Goal: Task Accomplishment & Management: Manage account settings

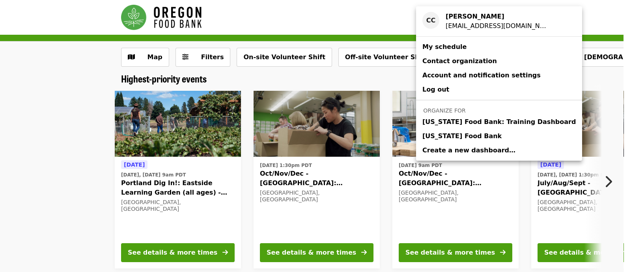
click at [476, 137] on span "[US_STATE] Food Bank" at bounding box center [462, 135] width 79 height 9
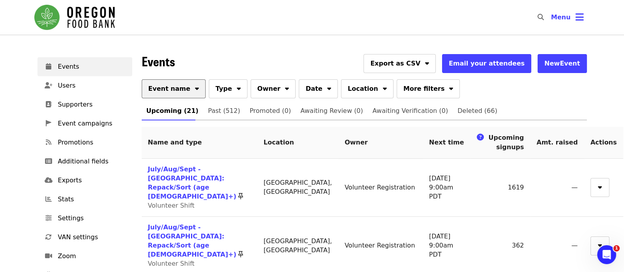
click at [178, 79] on button "Event name" at bounding box center [174, 88] width 64 height 19
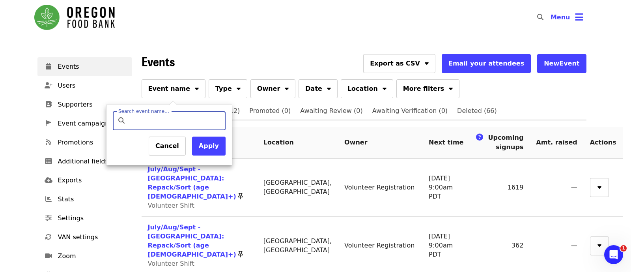
click at [177, 120] on input "Search event name…" at bounding box center [175, 120] width 93 height 19
type input "*********"
click at [217, 148] on button "Apply" at bounding box center [209, 146] width 34 height 19
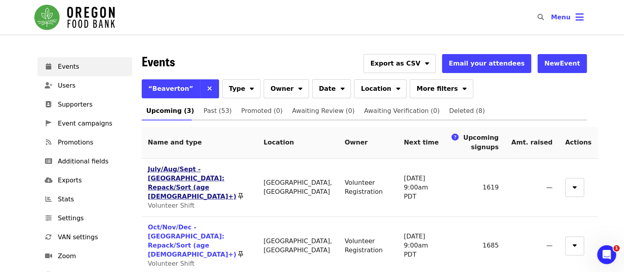
click at [217, 167] on link "July/Aug/Sept - [GEOGRAPHIC_DATA]: Repack/Sort (age [DEMOGRAPHIC_DATA]+)" at bounding box center [192, 182] width 88 height 35
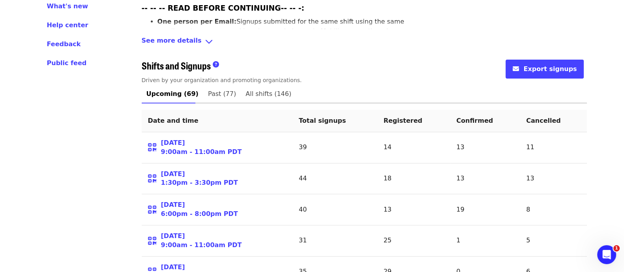
scroll to position [345, 0]
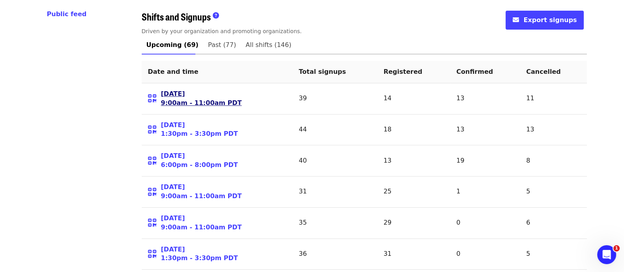
click at [174, 90] on link "[DATE] 9:00am - 11:00am PDT" at bounding box center [201, 99] width 81 height 18
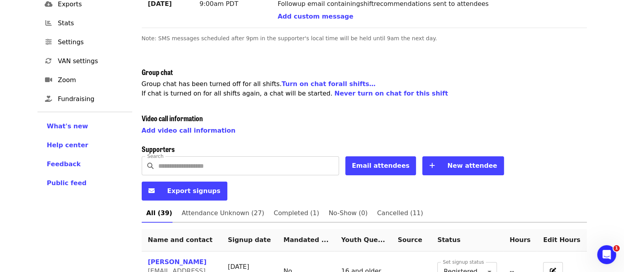
scroll to position [247, 0]
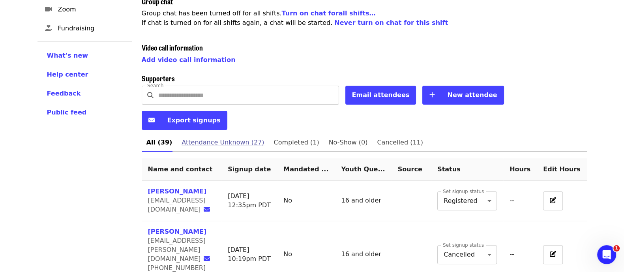
click at [225, 137] on span "Attendance Unknown (27)" at bounding box center [222, 142] width 82 height 11
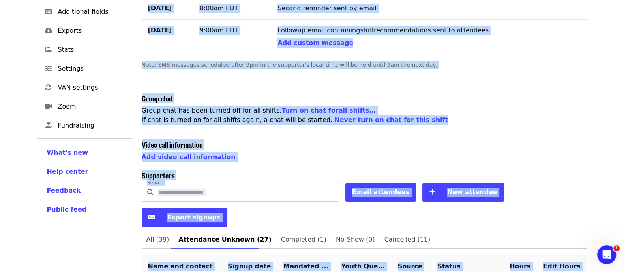
scroll to position [165, 0]
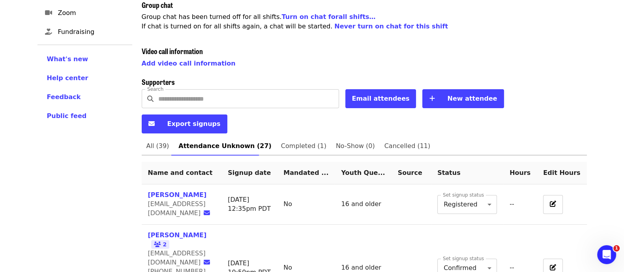
scroll to position [316, 0]
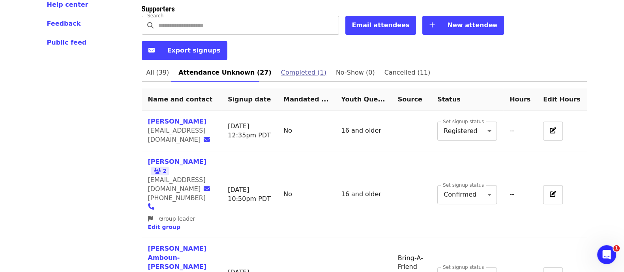
click at [285, 67] on span "Completed (1)" at bounding box center [303, 72] width 45 height 11
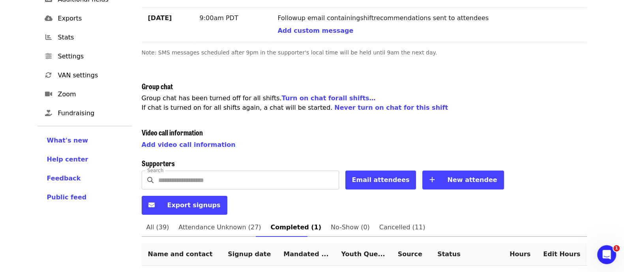
scroll to position [175, 0]
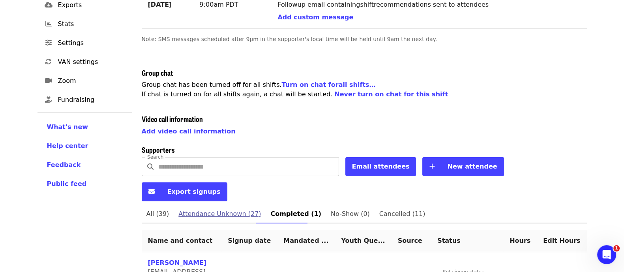
click at [240, 208] on span "Attendance Unknown (27)" at bounding box center [219, 213] width 82 height 11
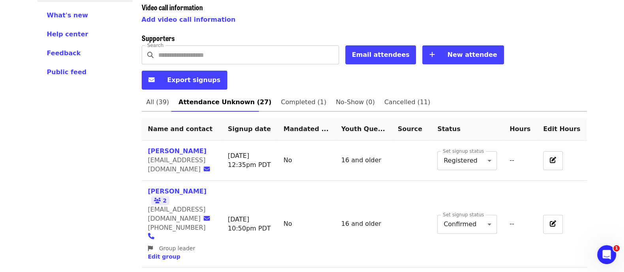
scroll to position [305, 0]
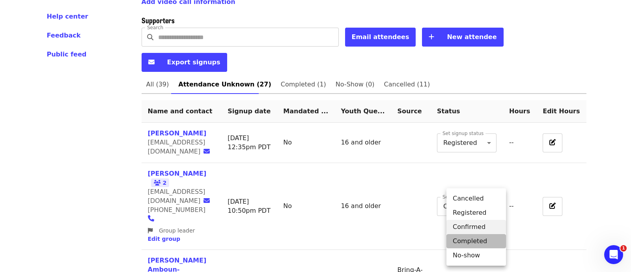
click at [483, 239] on li "Completed" at bounding box center [477, 241] width 60 height 14
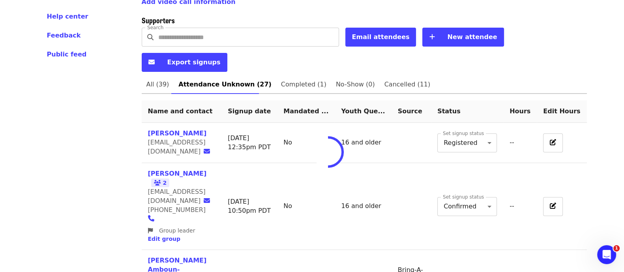
type input "*"
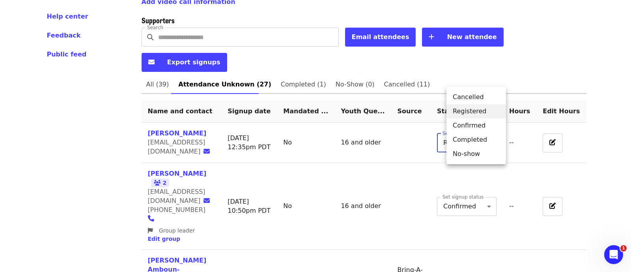
click at [481, 140] on li "Completed" at bounding box center [477, 140] width 60 height 14
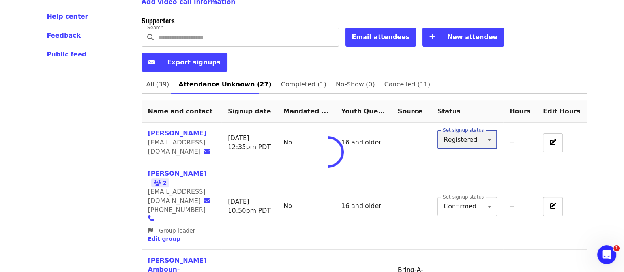
type input "*"
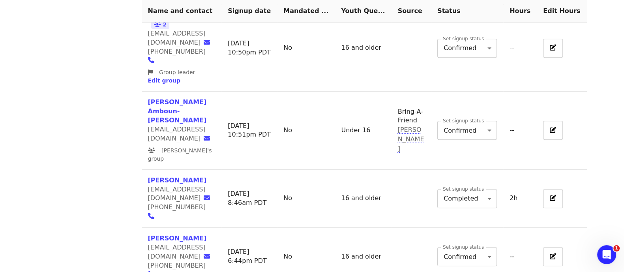
scroll to position [465, 0]
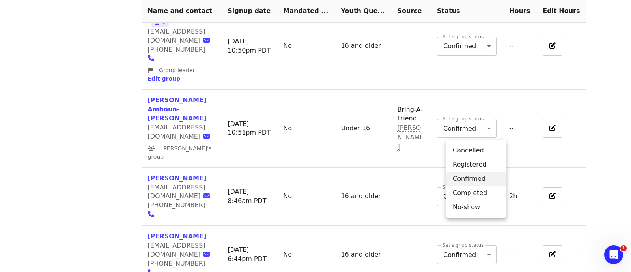
click at [469, 194] on li "Completed" at bounding box center [477, 193] width 60 height 14
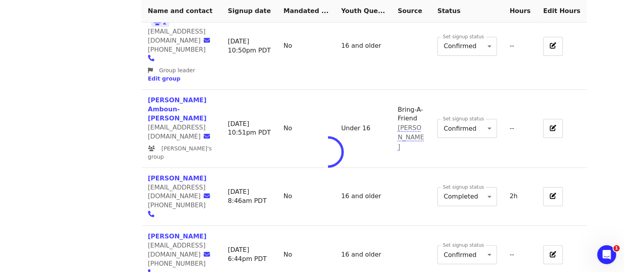
type input "*"
click at [482, 226] on td "Set signup status Confirmed * Set signup status" at bounding box center [467, 255] width 72 height 58
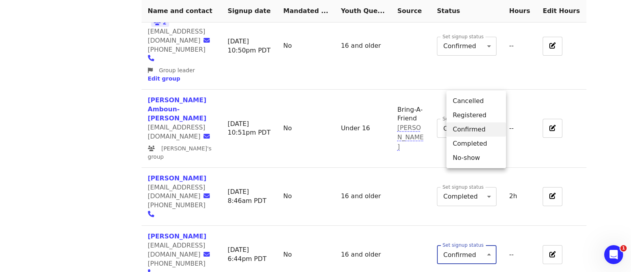
click at [481, 145] on li "Completed" at bounding box center [477, 144] width 60 height 14
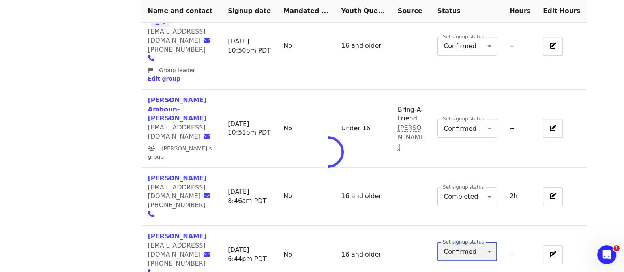
type input "*"
click at [477, 185] on label "Set signup status" at bounding box center [463, 187] width 41 height 5
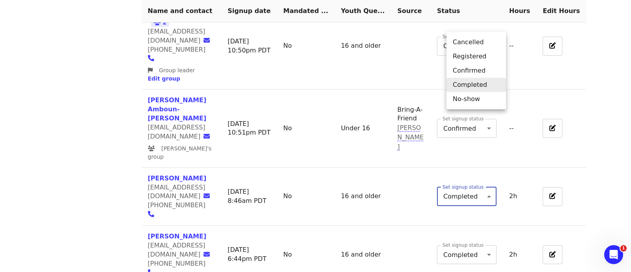
click at [475, 87] on li "Completed" at bounding box center [477, 85] width 60 height 14
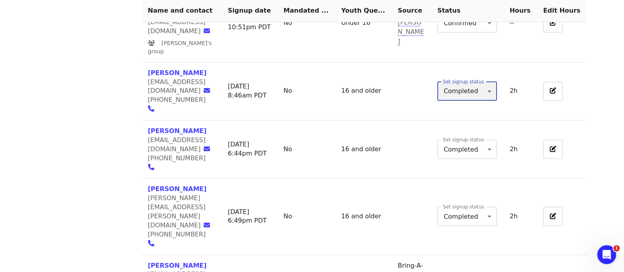
scroll to position [568, 0]
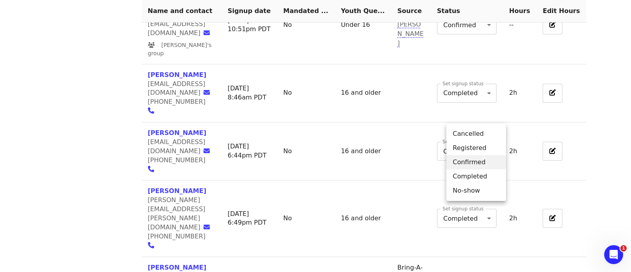
click at [482, 172] on li "Completed" at bounding box center [477, 176] width 60 height 14
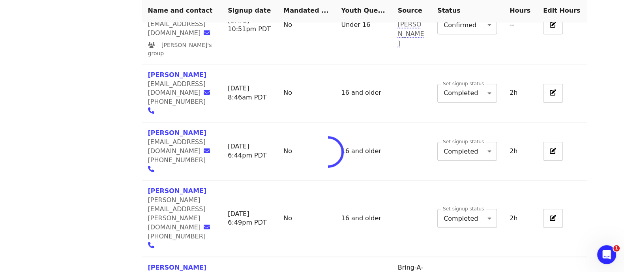
type input "*"
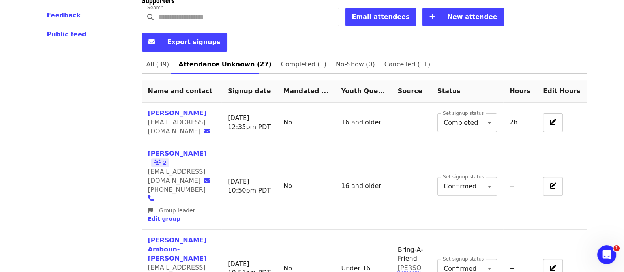
scroll to position [285, 0]
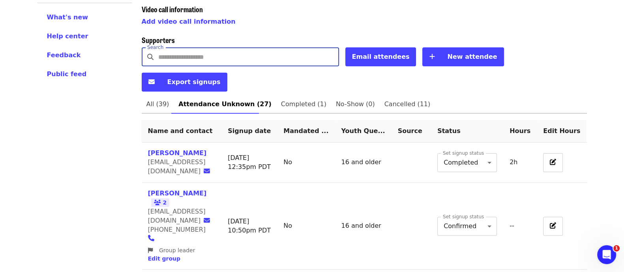
click at [213, 47] on input "Search" at bounding box center [248, 56] width 181 height 19
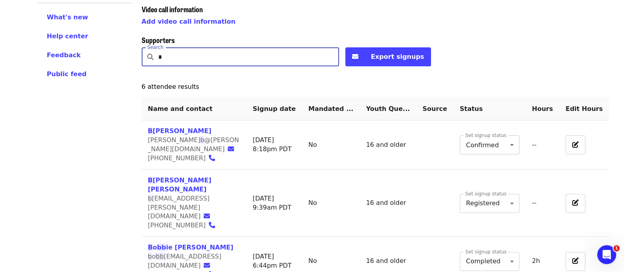
type input "*"
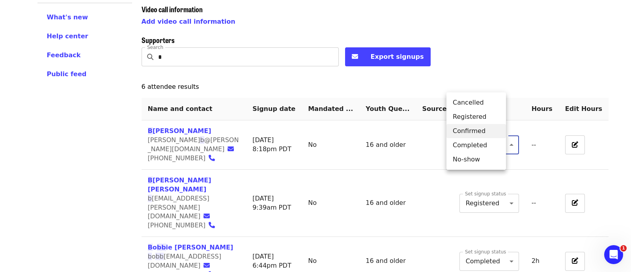
click at [482, 129] on body "Skip to content ​ Menu Events Users Supporters Event campaigns Promotions Addit…" at bounding box center [315, 93] width 631 height 757
click at [483, 150] on li "Completed" at bounding box center [477, 145] width 60 height 14
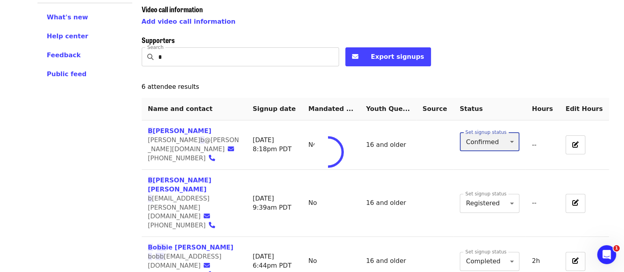
type input "*"
click at [197, 47] on input "*" at bounding box center [248, 56] width 181 height 19
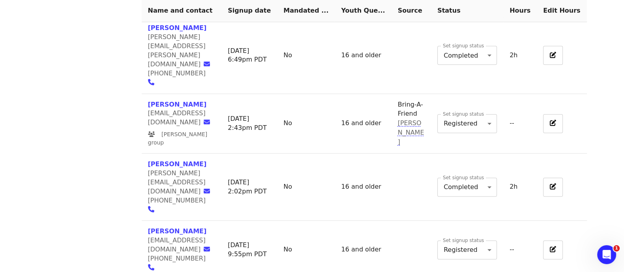
scroll to position [757, 0]
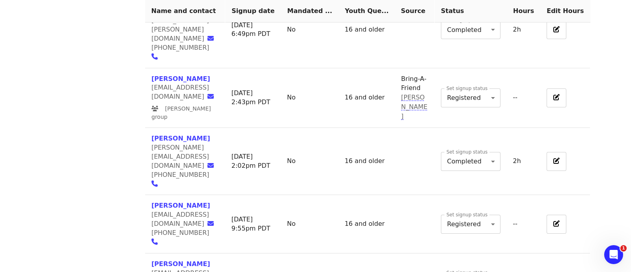
click at [474, 146] on body "Skip to content ​ Menu Events Users Supporters Event campaigns Promotions Addit…" at bounding box center [315, 229] width 631 height 1973
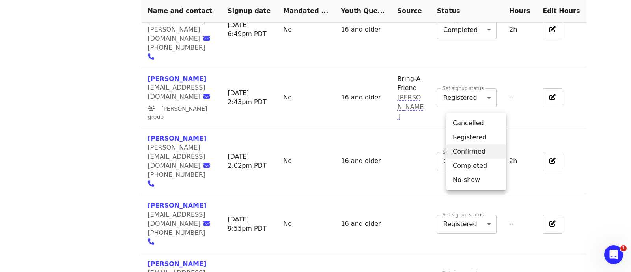
click at [475, 164] on li "Completed" at bounding box center [477, 166] width 60 height 14
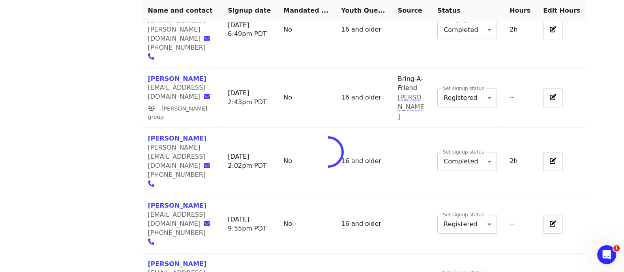
type input "*"
